Goal: Obtain resource: Download file/media

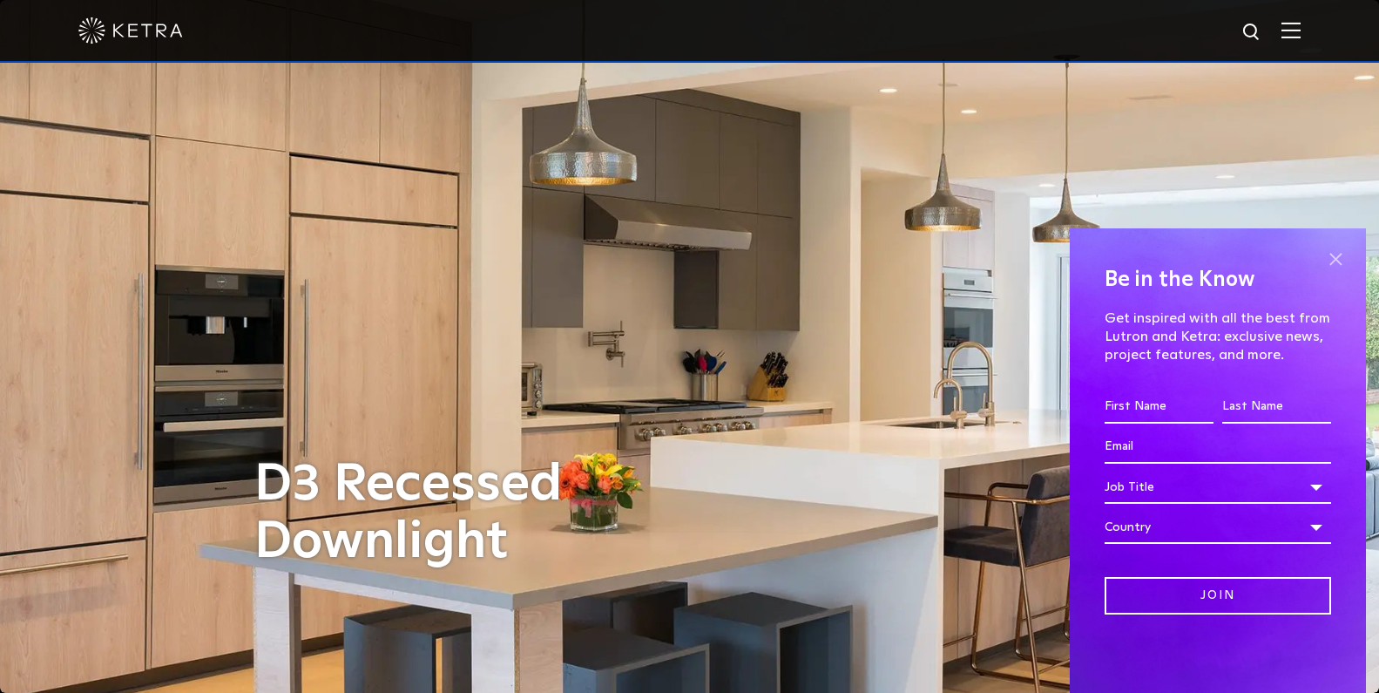
click at [1336, 260] on span at bounding box center [1336, 259] width 26 height 26
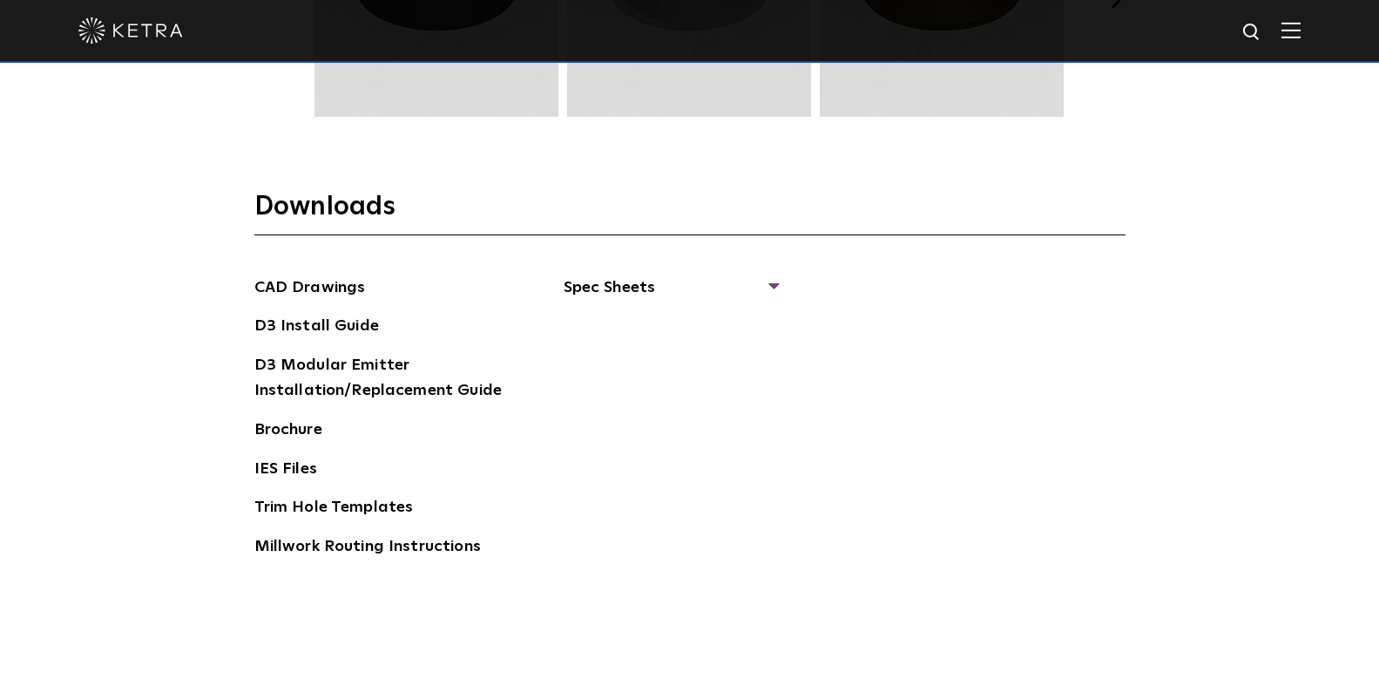
scroll to position [2574, 0]
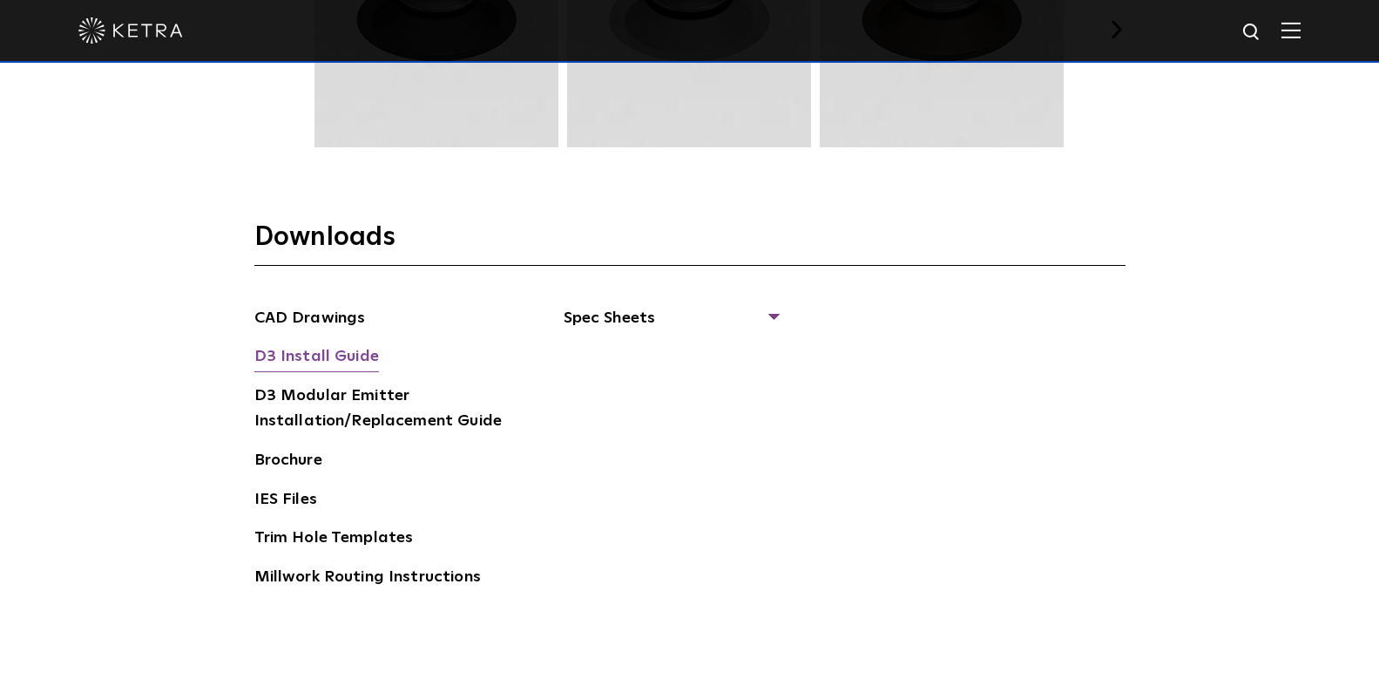
click at [340, 345] on link "D3 Install Guide" at bounding box center [316, 358] width 125 height 28
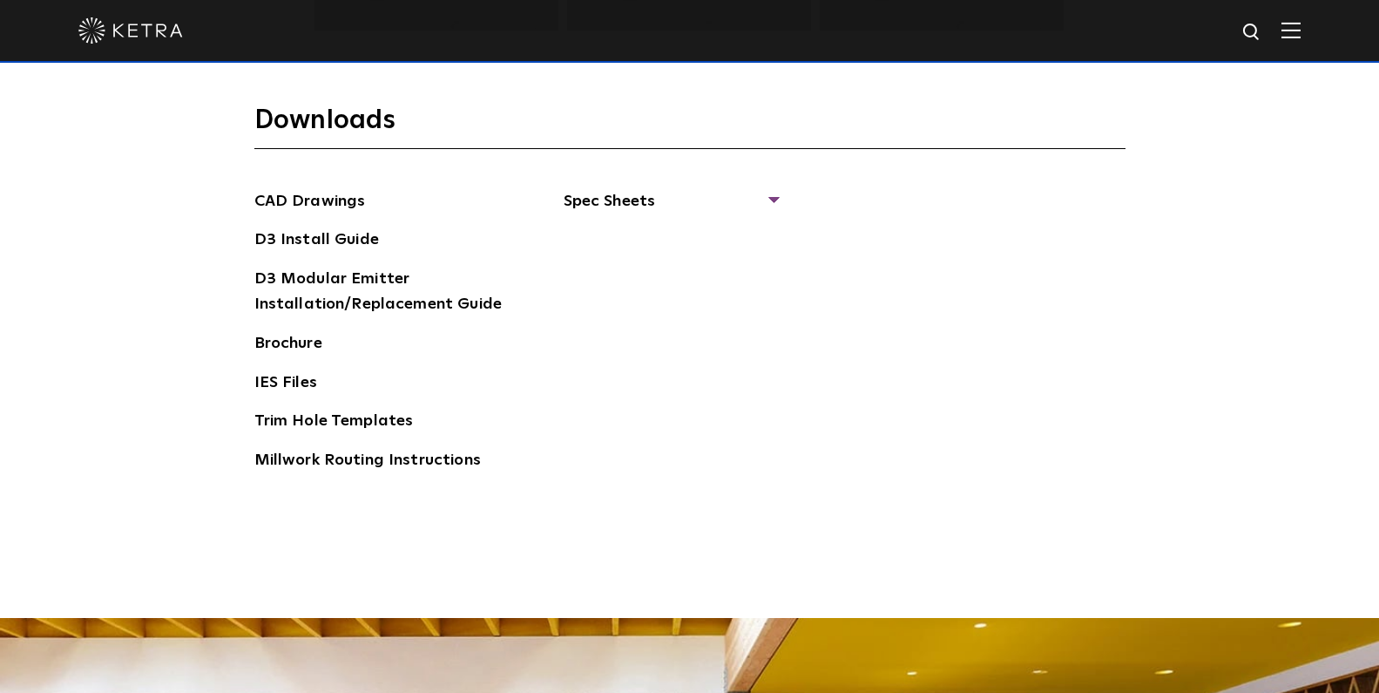
scroll to position [2760, 0]
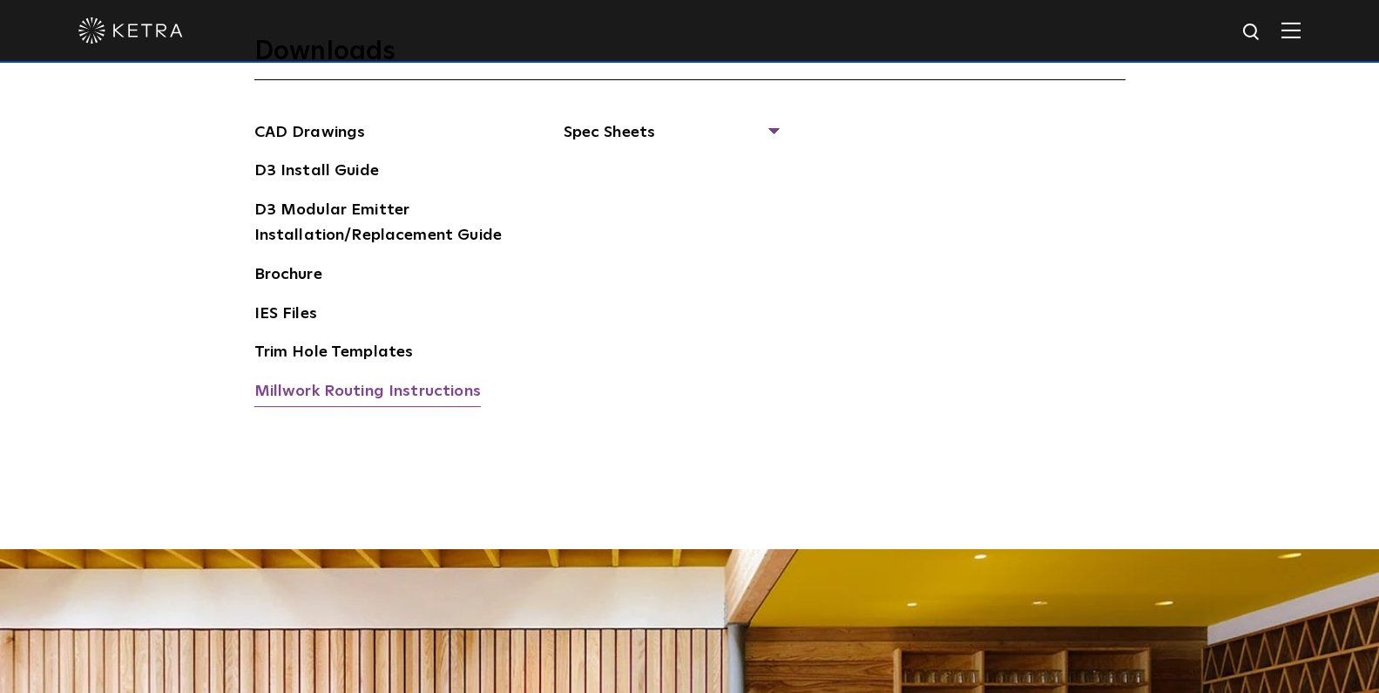
click at [330, 379] on link "Millwork Routing Instructions" at bounding box center [367, 393] width 227 height 28
click at [327, 340] on link "Trim Hole Templates" at bounding box center [333, 354] width 159 height 28
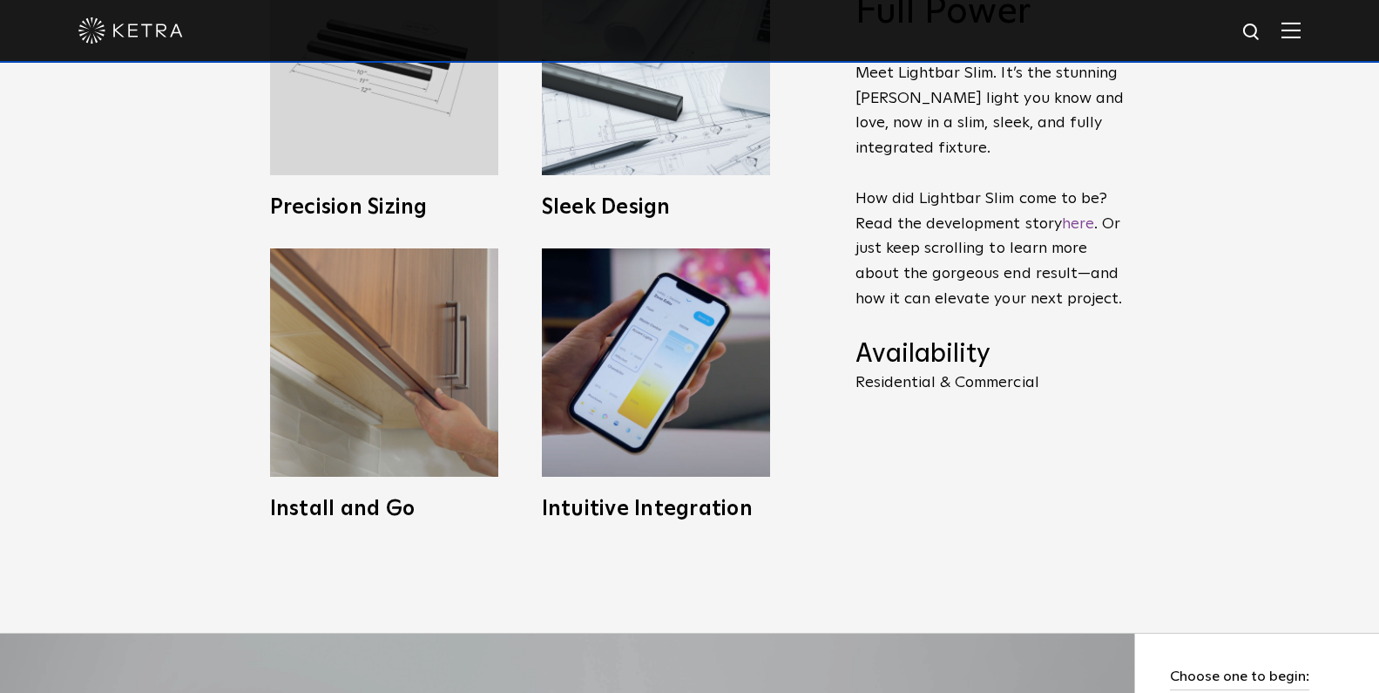
scroll to position [586, 0]
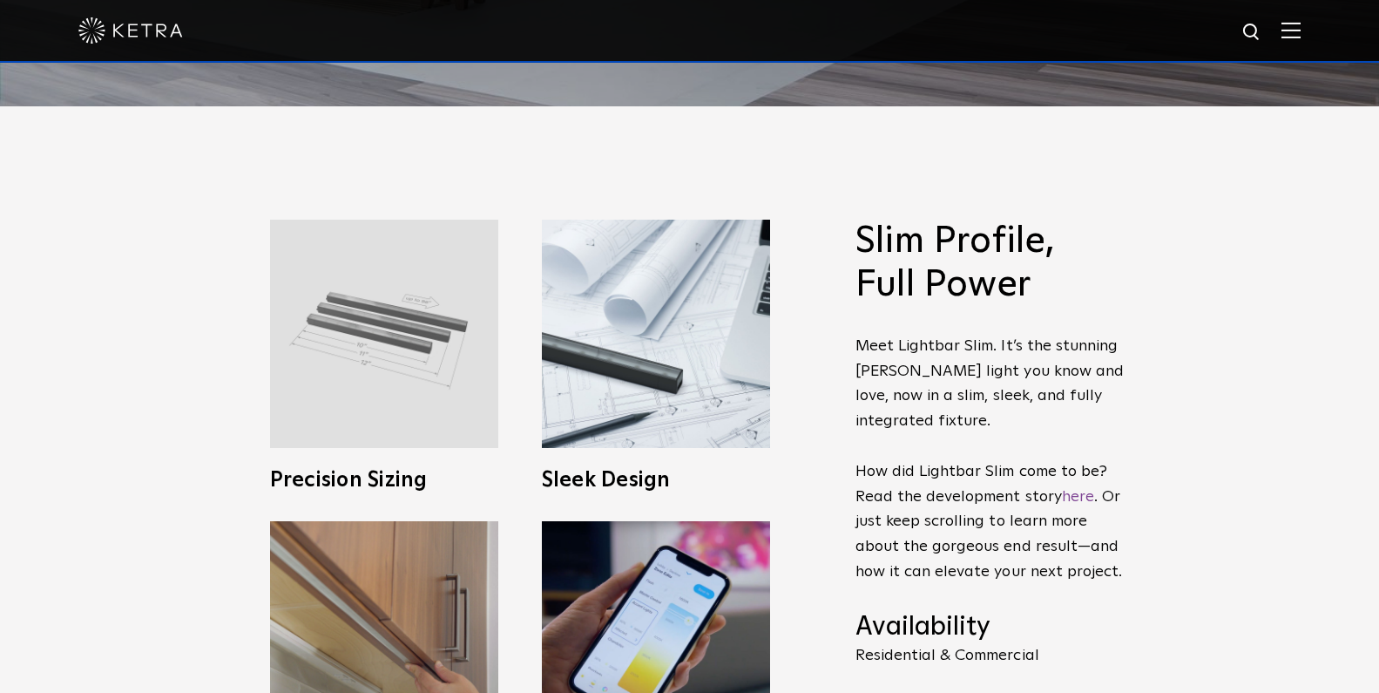
click at [364, 478] on h3 "Precision Sizing" at bounding box center [384, 480] width 228 height 21
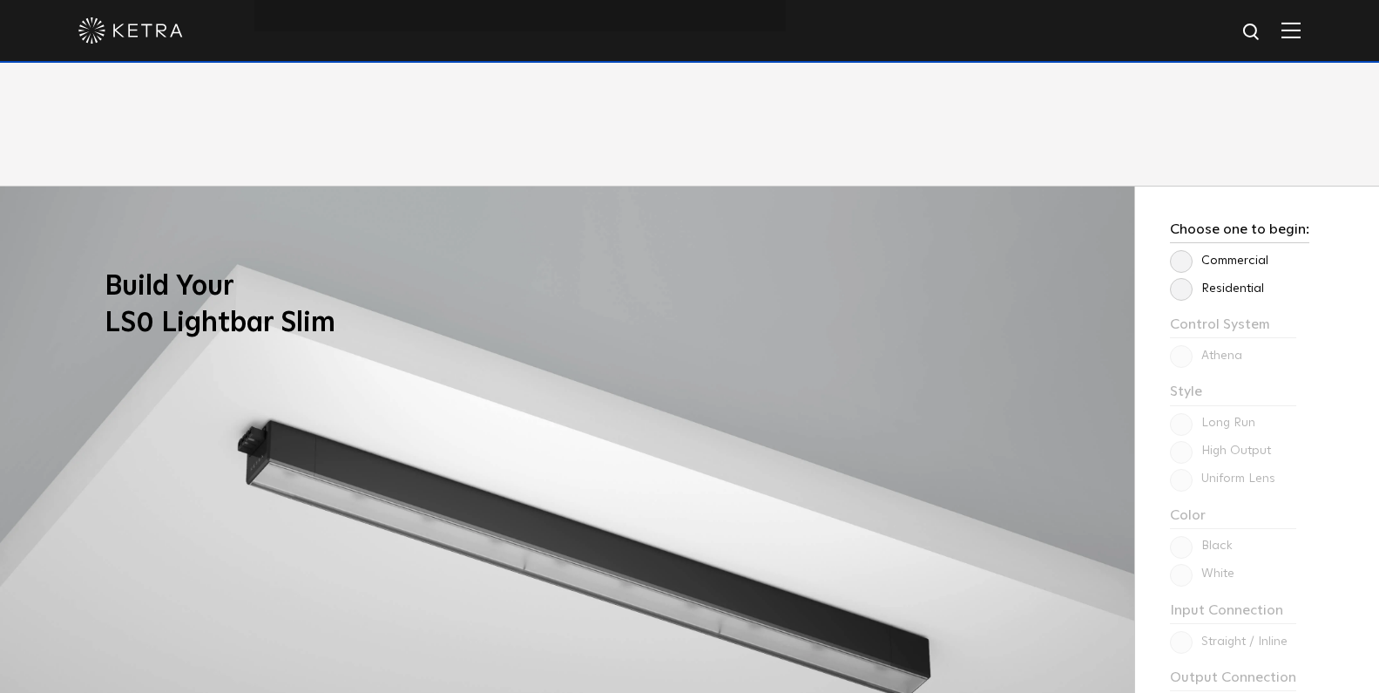
scroll to position [1310, 0]
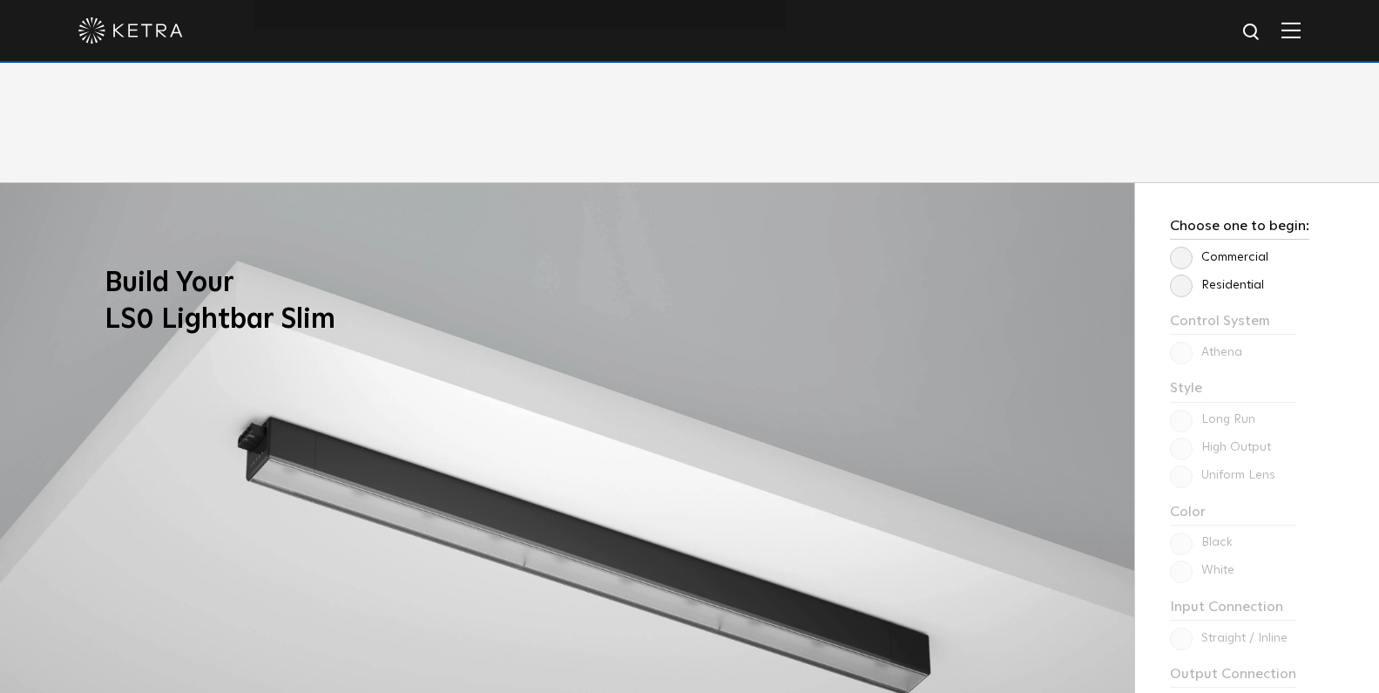
click at [1181, 285] on label "Residential" at bounding box center [1217, 285] width 94 height 15
click at [0, 0] on input "Residential" at bounding box center [0, 0] width 0 height 0
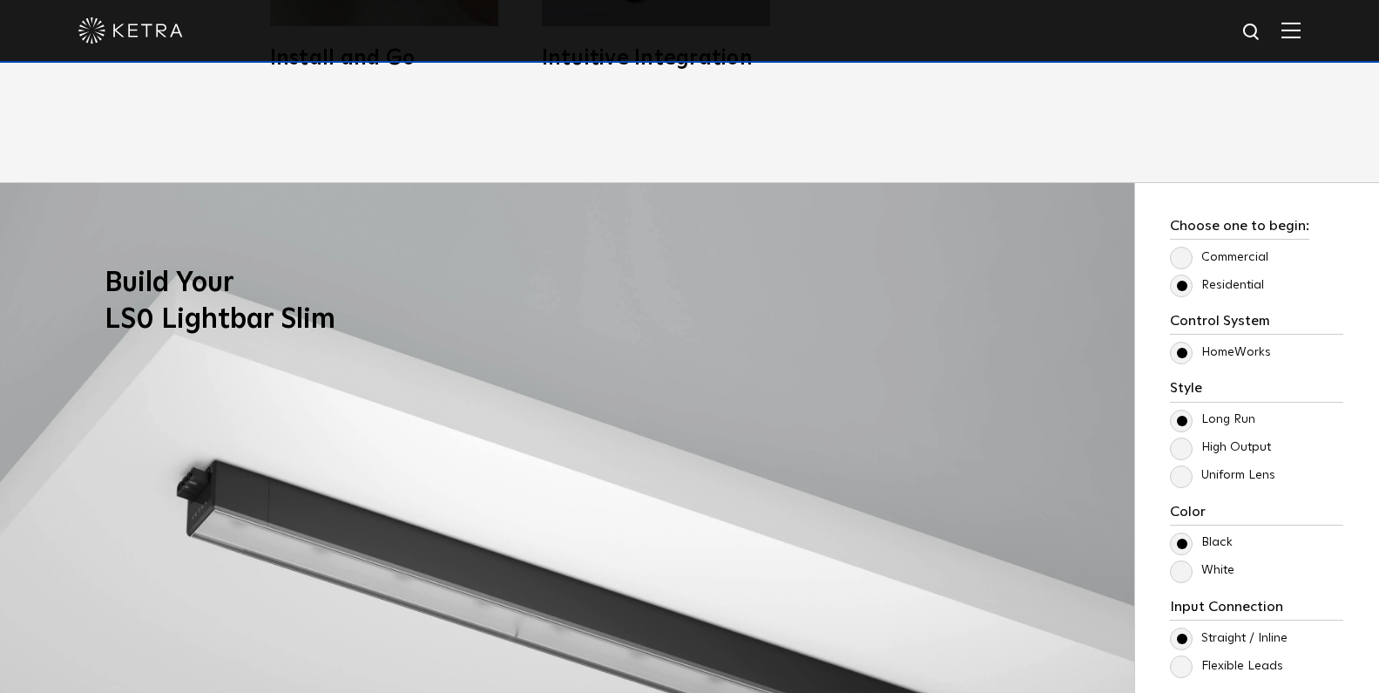
click at [1180, 354] on label "HomeWorks" at bounding box center [1220, 352] width 101 height 15
click at [0, 0] on input "HomeWorks" at bounding box center [0, 0] width 0 height 0
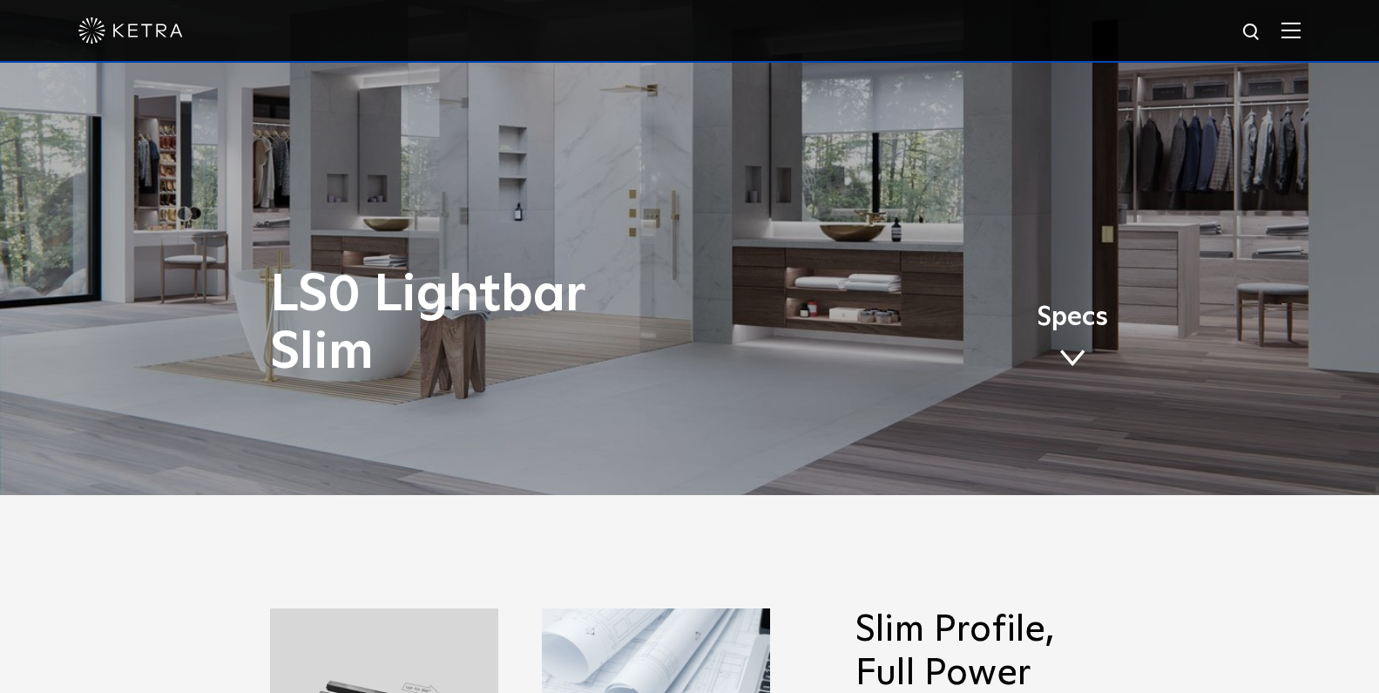
scroll to position [0, 0]
